Goal: Task Accomplishment & Management: Use online tool/utility

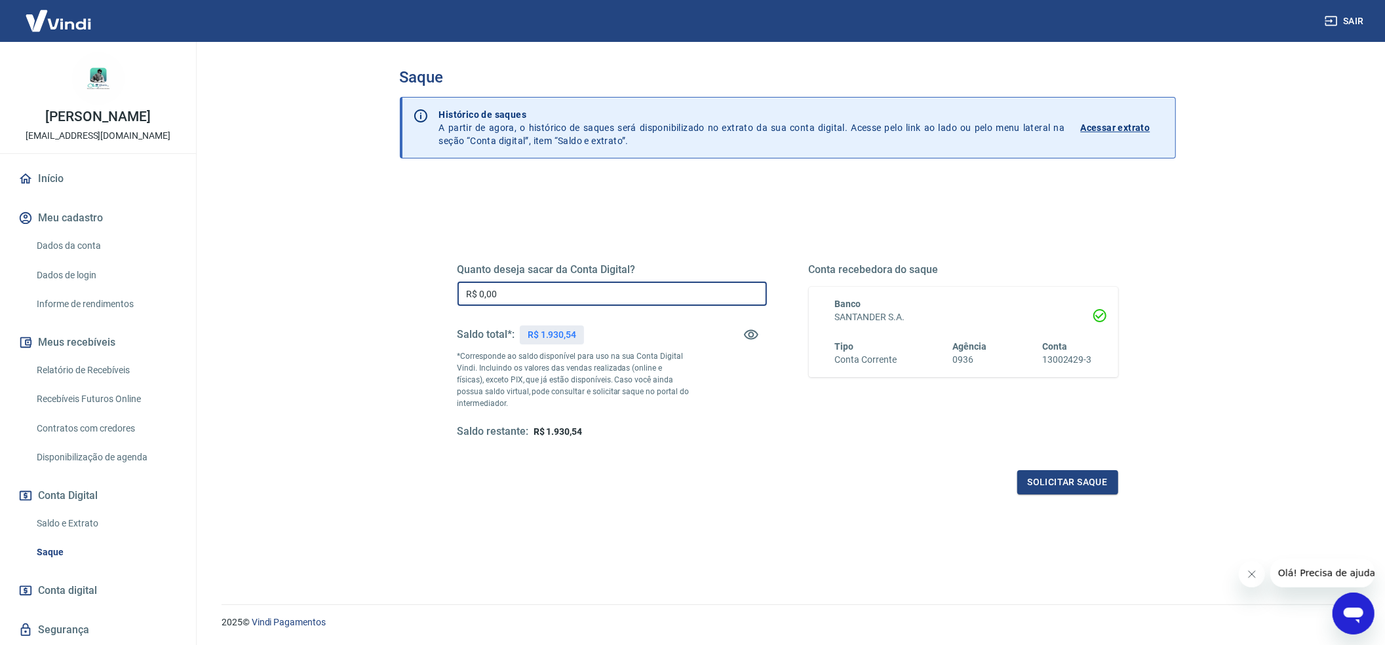
click at [654, 296] on input "R$ 0,00" at bounding box center [611, 294] width 309 height 24
type input "R$ 1.930,54"
click at [1081, 483] on button "Solicitar saque" at bounding box center [1067, 483] width 101 height 24
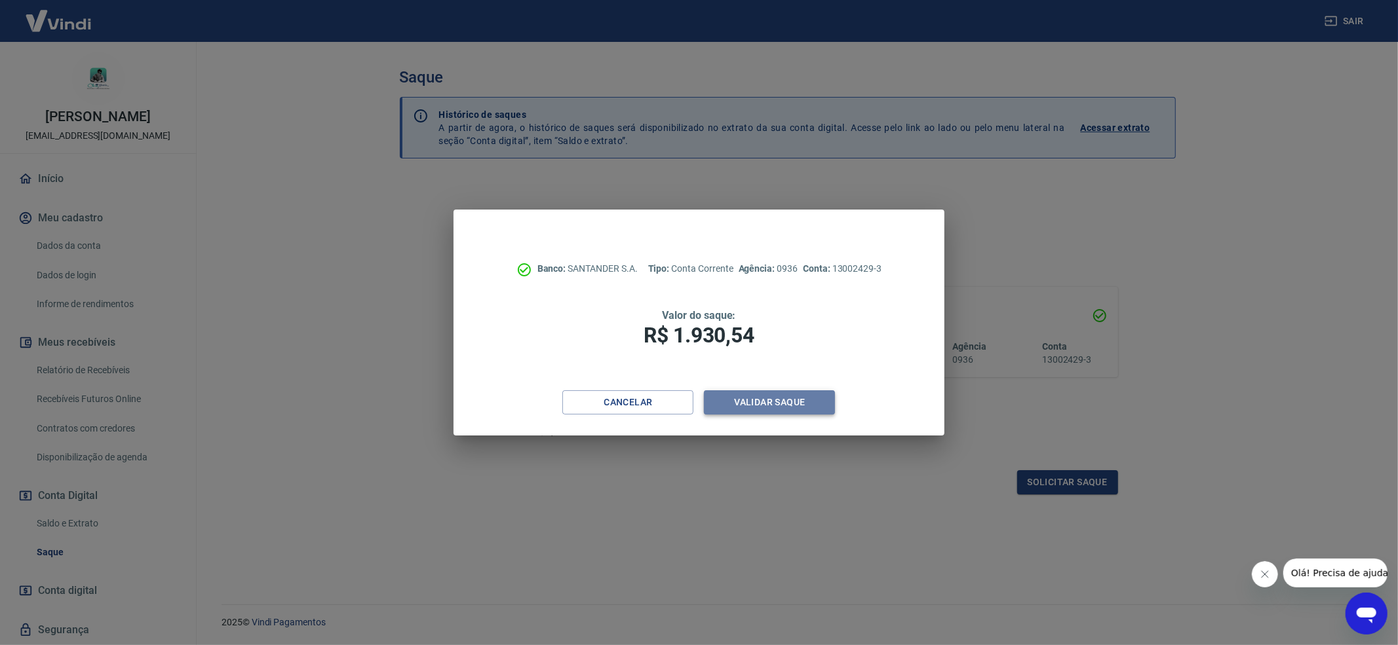
click at [755, 413] on button "Validar saque" at bounding box center [769, 403] width 131 height 24
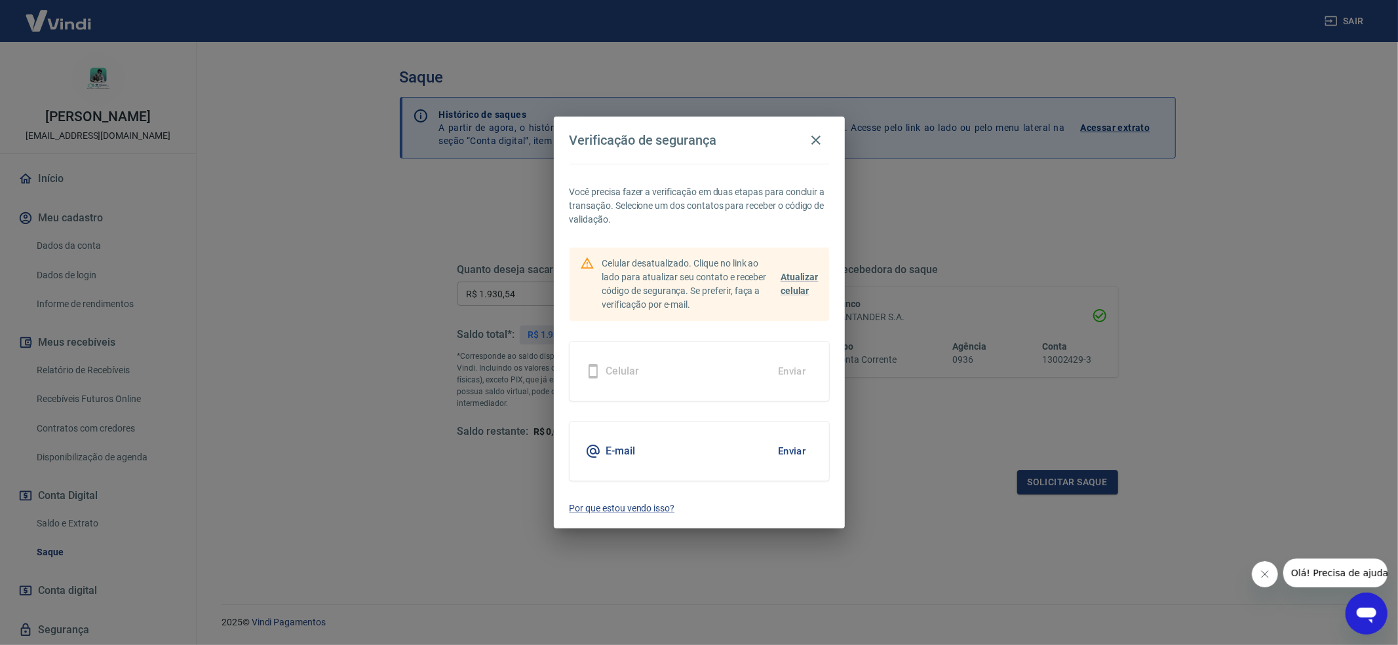
click at [790, 455] on button "Enviar" at bounding box center [792, 452] width 43 height 28
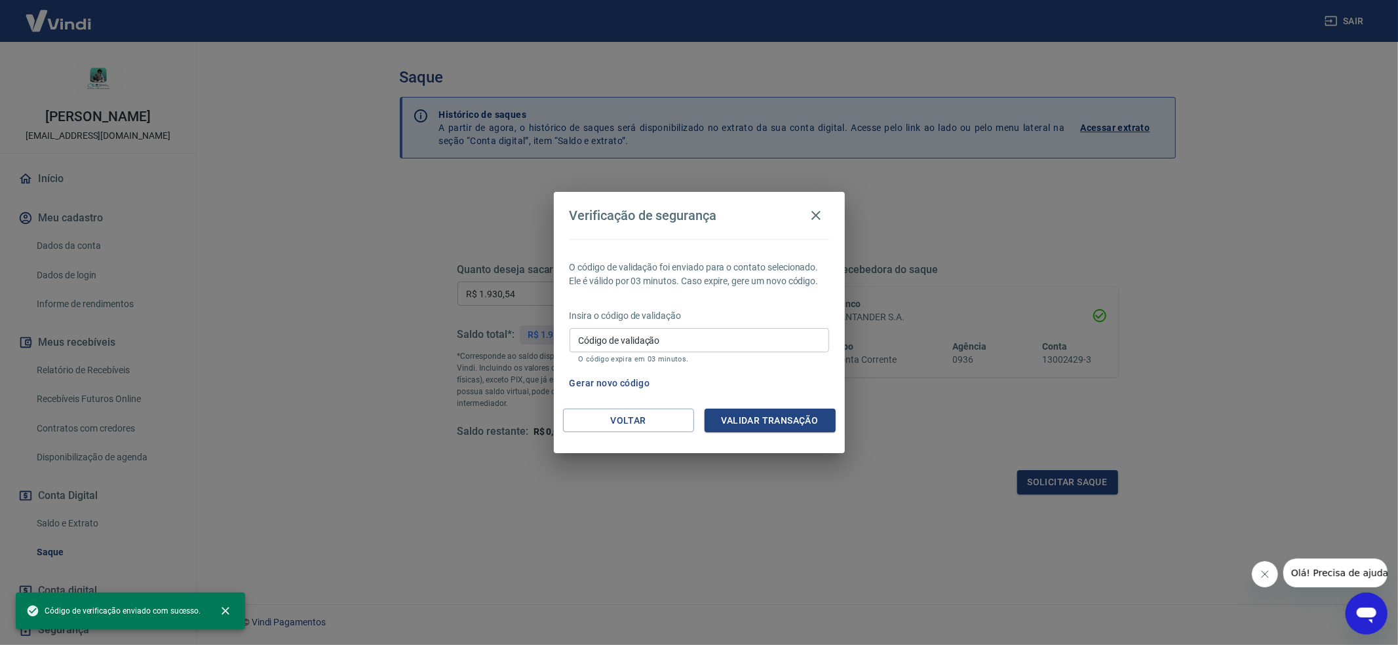
click at [640, 333] on div "Código de validação Código de validação O código expira em 03 minutos." at bounding box center [699, 345] width 260 height 35
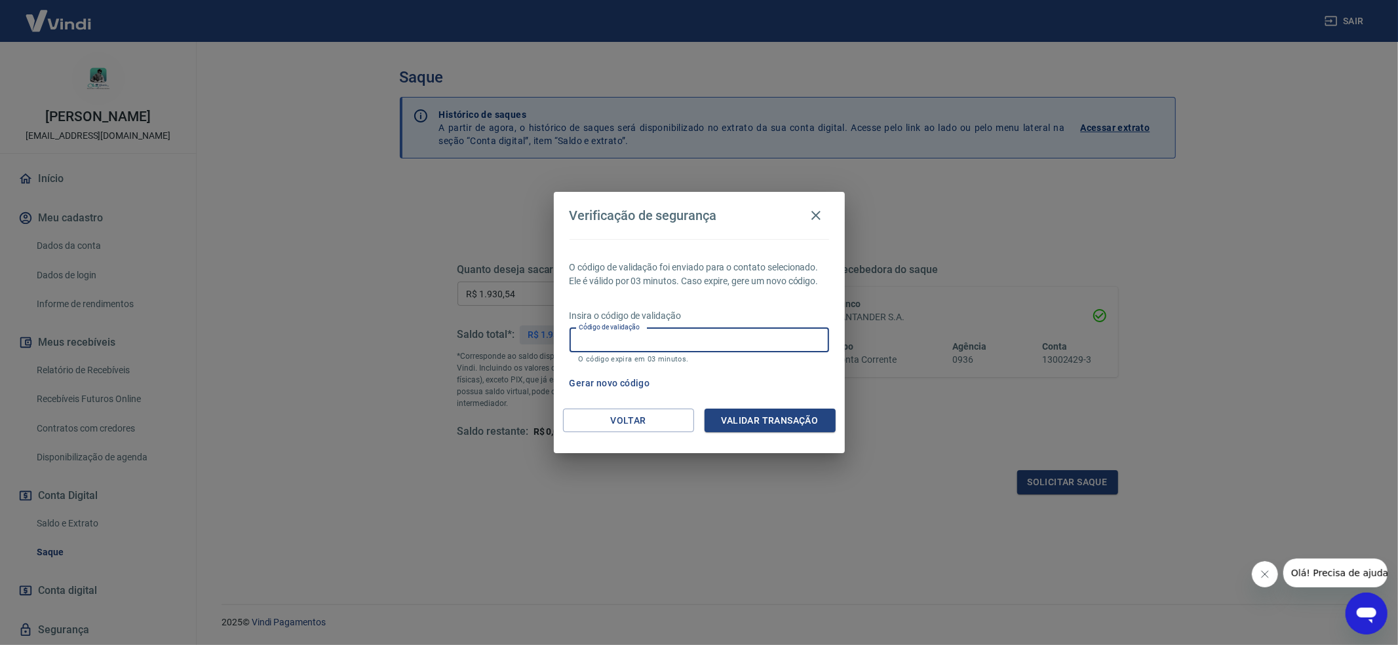
paste input "400874"
type input "400874"
click at [808, 419] on button "Validar transação" at bounding box center [769, 421] width 131 height 24
